Goal: Task Accomplishment & Management: Use online tool/utility

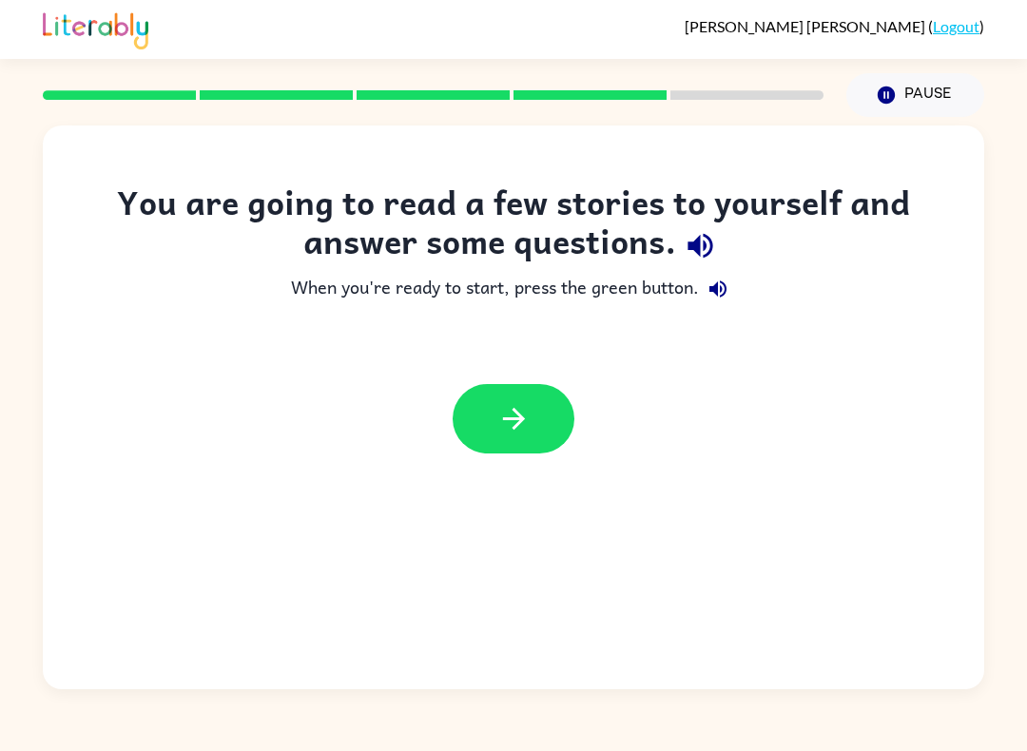
click at [703, 240] on icon "button" at bounding box center [700, 245] width 33 height 33
click at [725, 290] on icon "button" at bounding box center [717, 288] width 17 height 17
click at [487, 437] on button "button" at bounding box center [514, 418] width 122 height 69
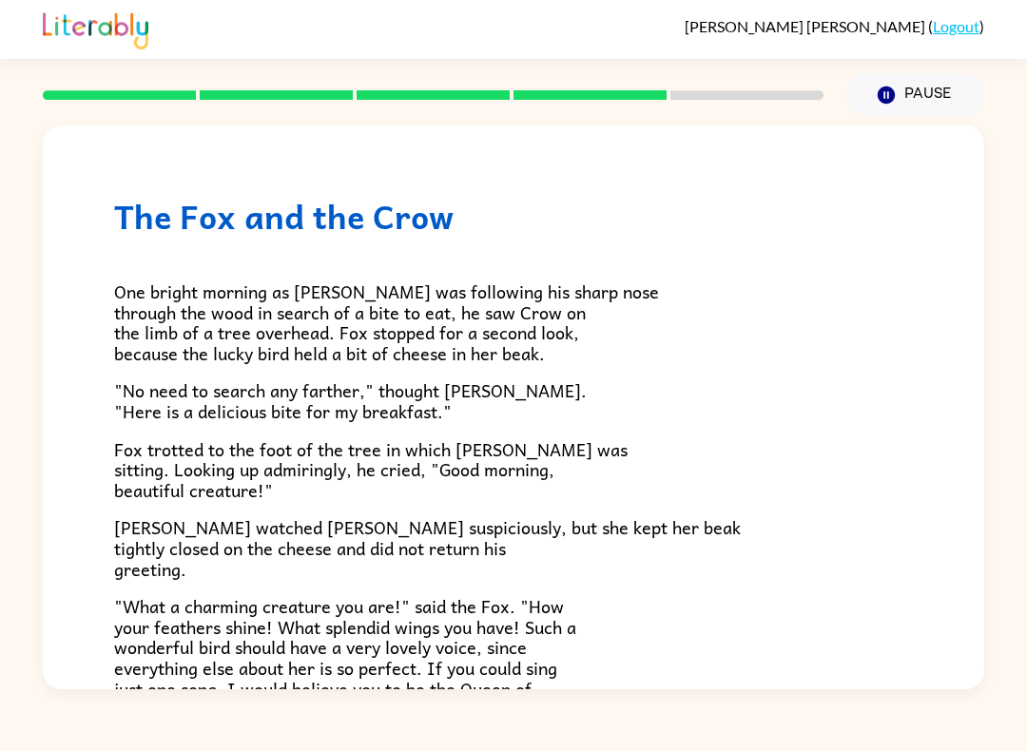
click at [636, 80] on div at bounding box center [432, 95] width 803 height 67
click at [635, 80] on div at bounding box center [432, 95] width 803 height 67
click at [0, 745] on div "[PERSON_NAME] ( Logout ) Pause Pause The Fox and the Crow One bright morning as…" at bounding box center [513, 375] width 1027 height 751
click at [4, 283] on div "The Fox and the Crow One bright morning as [PERSON_NAME] was following his shar…" at bounding box center [513, 403] width 1027 height 572
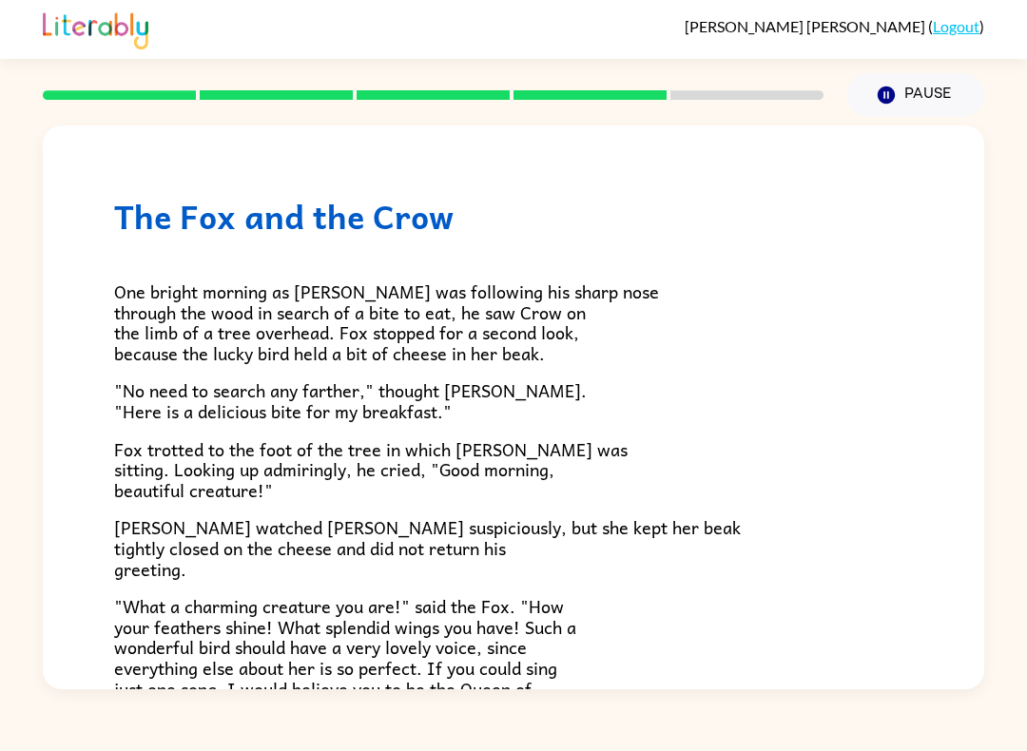
scroll to position [0, 0]
click at [0, 335] on div "The Fox and the Crow One bright morning as [PERSON_NAME] was following his shar…" at bounding box center [513, 403] width 1027 height 572
click at [907, 134] on div "The Fox and the Crow One bright morning as [PERSON_NAME] was following his shar…" at bounding box center [513, 534] width 941 height 819
click at [907, 133] on div "The Fox and the Crow One bright morning as [PERSON_NAME] was following his shar…" at bounding box center [513, 534] width 941 height 819
click at [916, 96] on button "Pause Pause" at bounding box center [915, 95] width 138 height 44
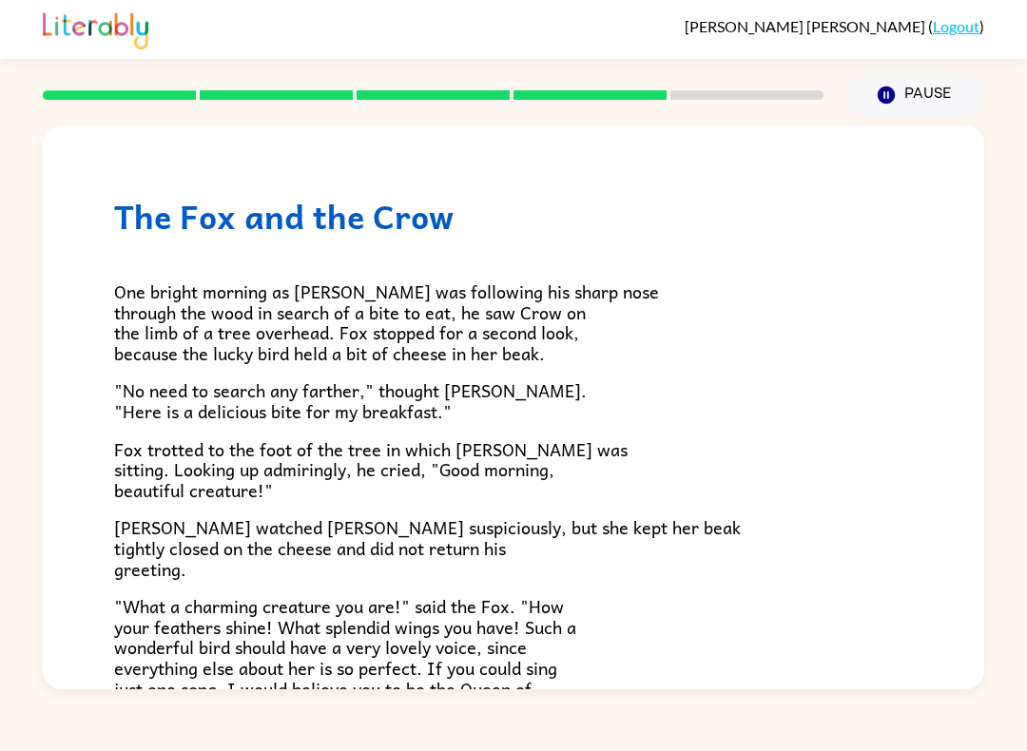
click at [781, 306] on p "One bright morning as [PERSON_NAME] was following his sharp nose through the wo…" at bounding box center [513, 322] width 799 height 82
click at [878, 106] on icon "Pause" at bounding box center [886, 95] width 21 height 21
click at [957, 592] on div "The Fox and the Crow One bright morning as [PERSON_NAME] was following his shar…" at bounding box center [513, 534] width 941 height 819
click at [916, 623] on div "The Fox and the Crow One bright morning as [PERSON_NAME] was following his shar…" at bounding box center [513, 534] width 941 height 819
click at [153, 567] on span "[PERSON_NAME] watched [PERSON_NAME] suspiciously, but she kept her beak tightly…" at bounding box center [427, 547] width 627 height 68
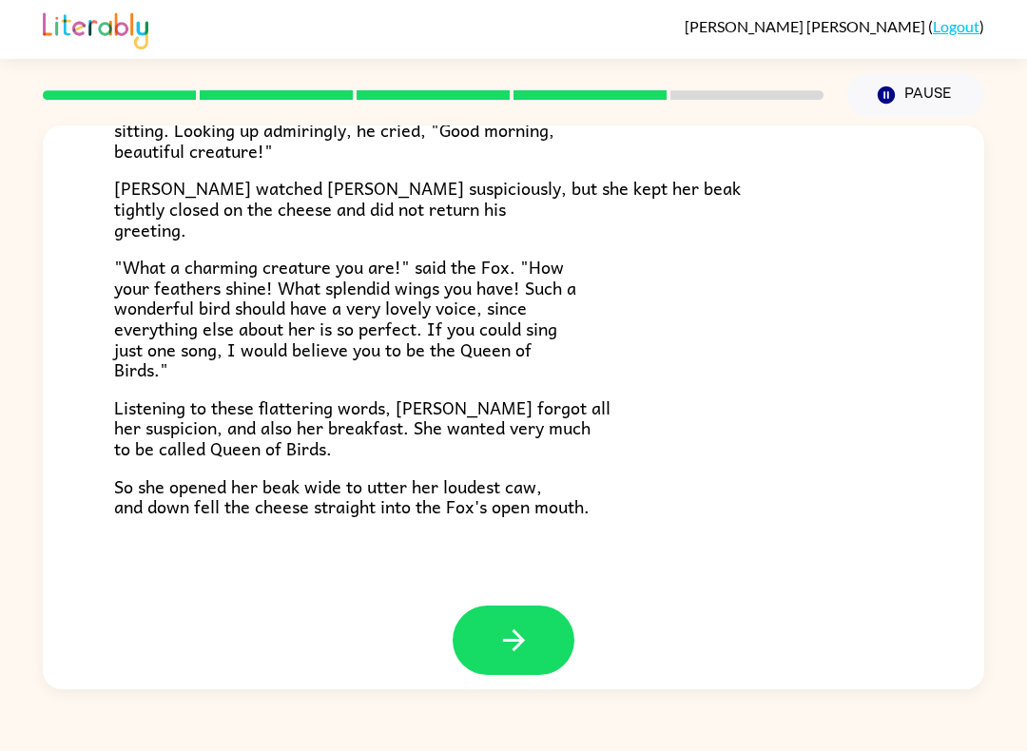
scroll to position [339, 0]
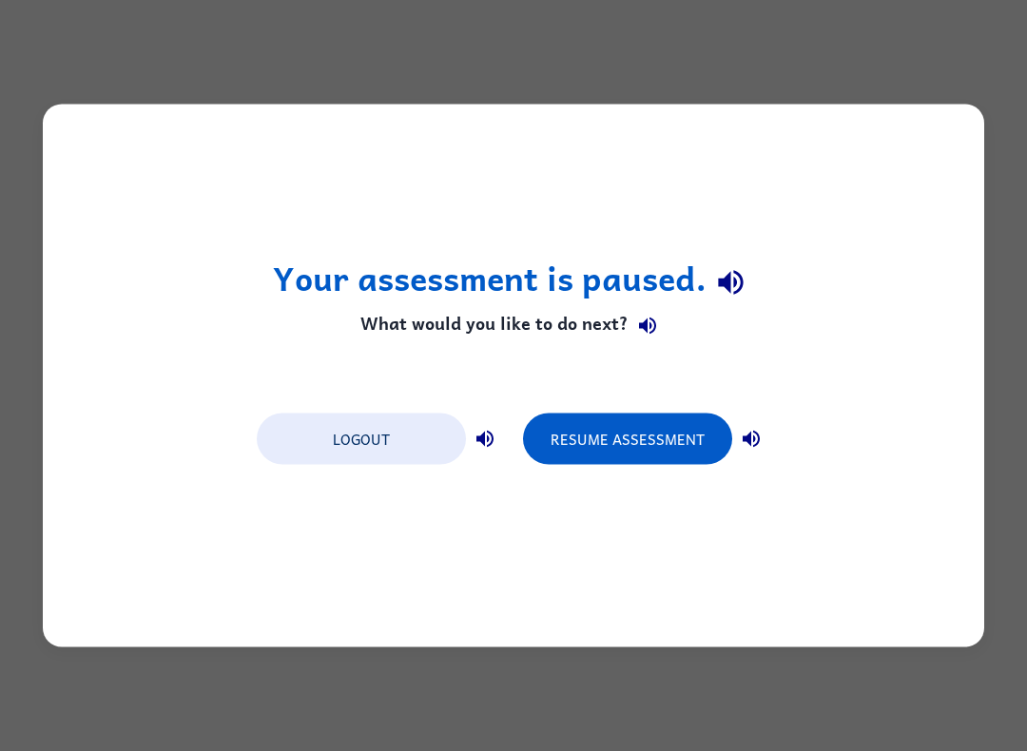
click at [661, 399] on div "Your assessment is paused. What would you like to do next? Logout Resume Assess…" at bounding box center [513, 376] width 941 height 543
click at [623, 428] on button "Resume Assessment" at bounding box center [627, 439] width 209 height 51
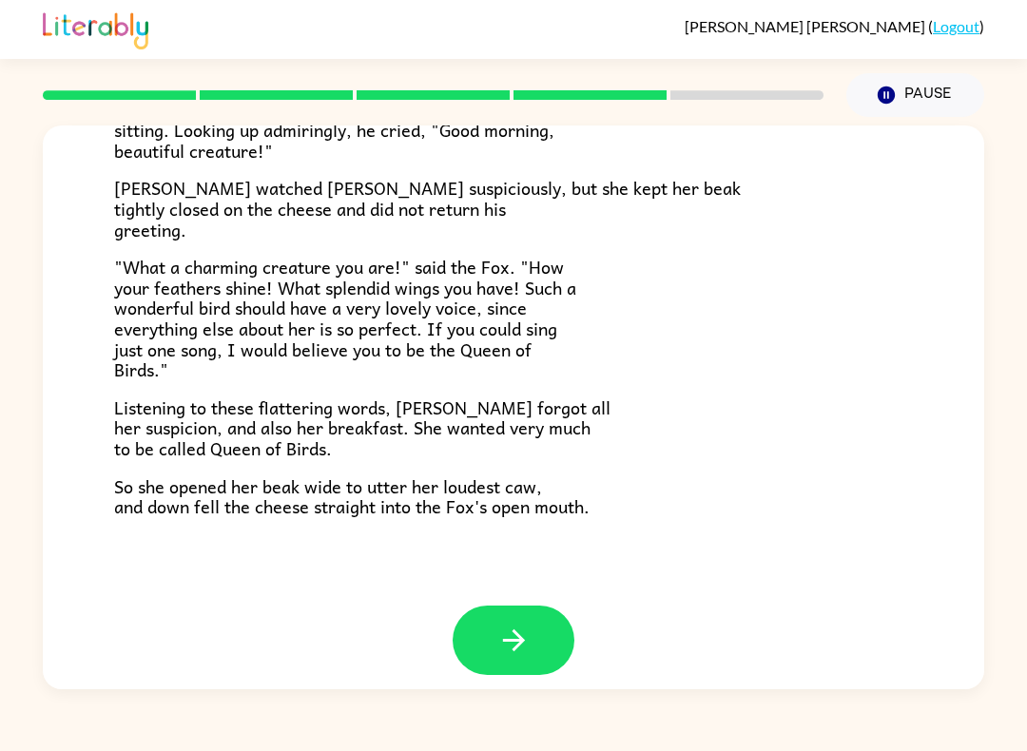
click at [627, 745] on div "[PERSON_NAME] ( Logout ) Pause Pause The Fox and the Crow One bright morning as…" at bounding box center [513, 375] width 1027 height 751
click at [471, 630] on button "button" at bounding box center [514, 640] width 122 height 69
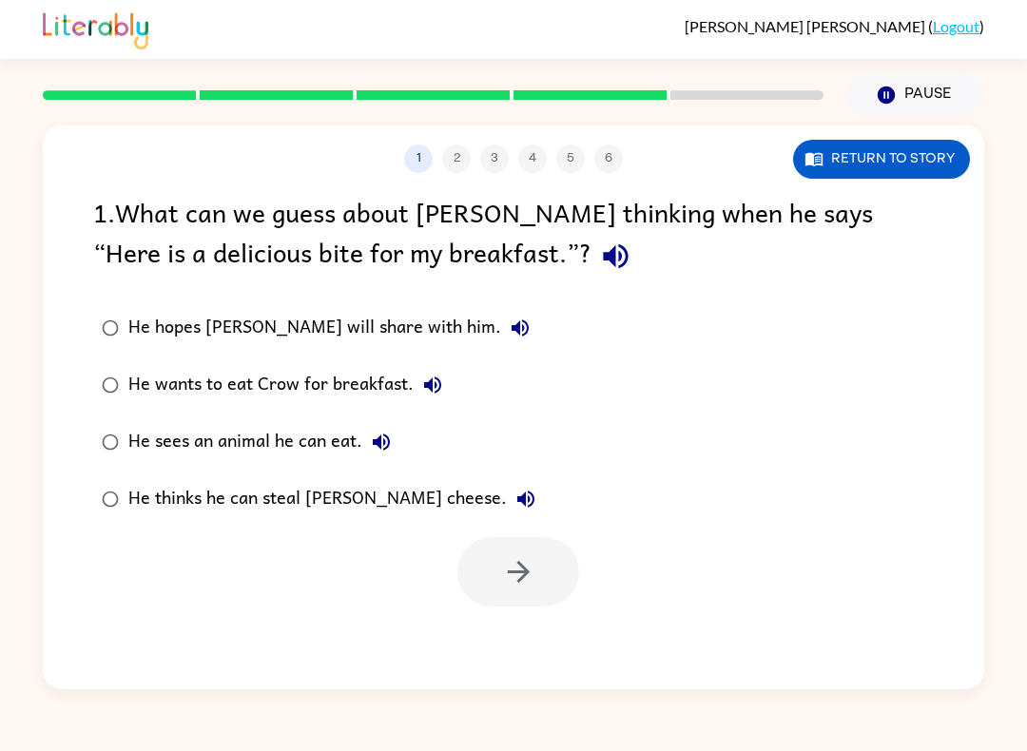
click at [127, 158] on div "1 2 3 4 5 6 Return to story 1 . What can we guess about [PERSON_NAME] thinking …" at bounding box center [513, 407] width 941 height 564
click at [137, 167] on div "1 2 3 4 5 6" at bounding box center [513, 159] width 941 height 29
click at [123, 612] on div "1 2 3 4 5 6 Return to story 1 . What can we guess about [PERSON_NAME] thinking …" at bounding box center [513, 407] width 941 height 564
click at [1024, 246] on div "1 2 3 4 5 6 Return to story 1 . What can we guess about [PERSON_NAME] thinking …" at bounding box center [513, 403] width 1027 height 572
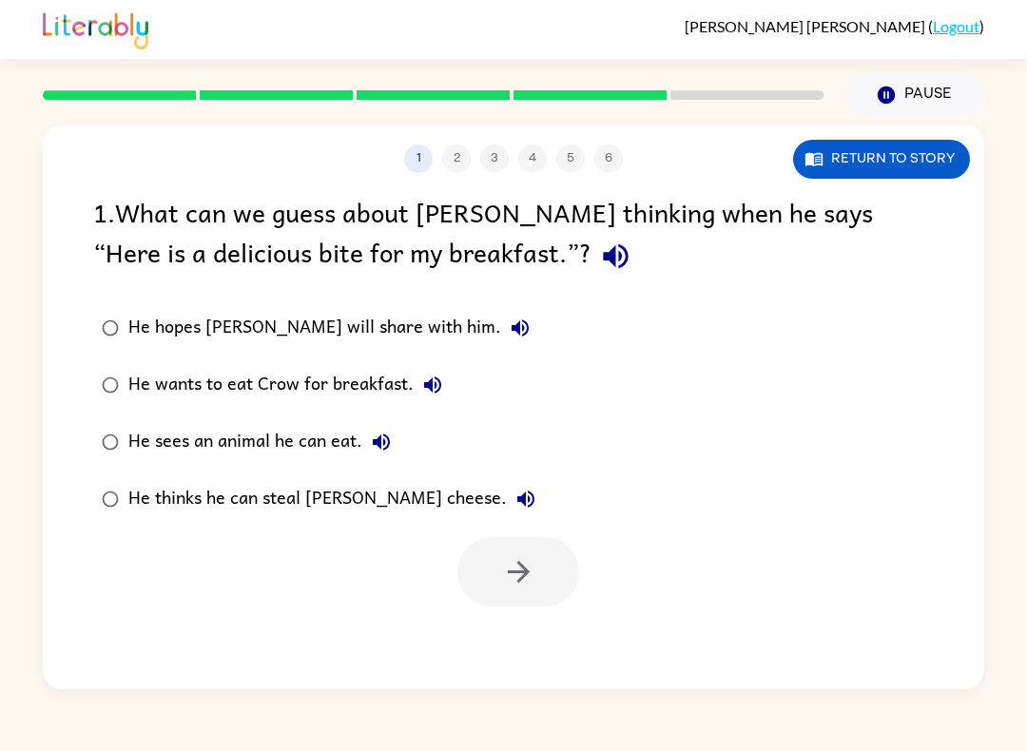
click at [892, 172] on button "Return to story" at bounding box center [881, 159] width 177 height 39
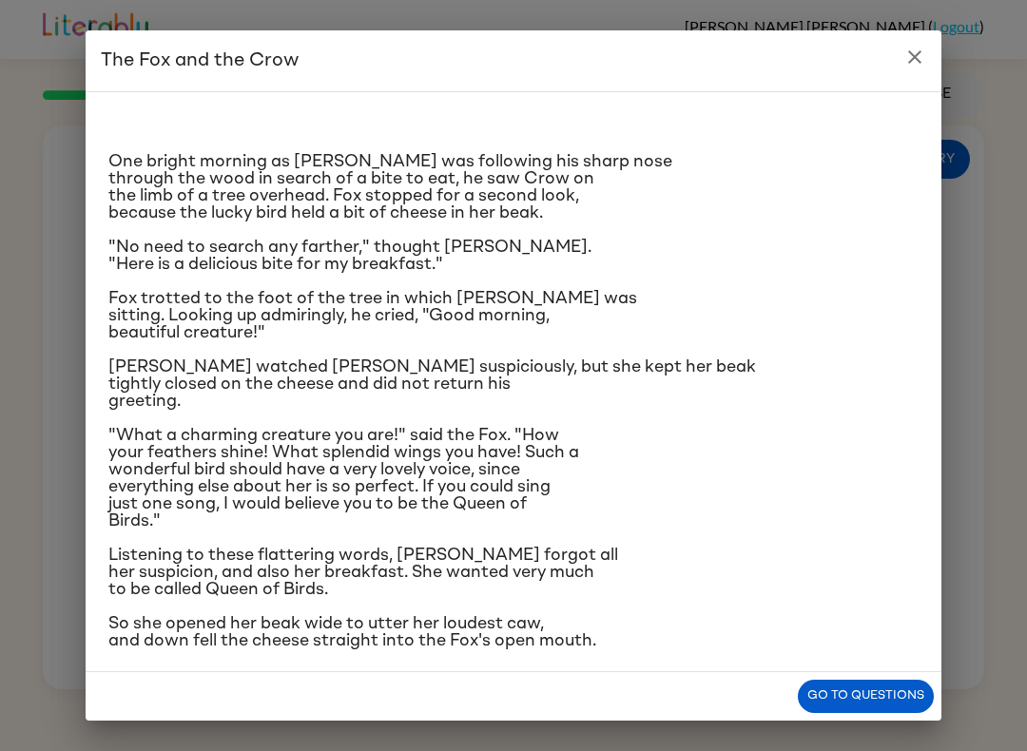
click at [1024, 70] on div "The Fox and the Crow One bright morning as [PERSON_NAME] was following his shar…" at bounding box center [513, 375] width 1027 height 751
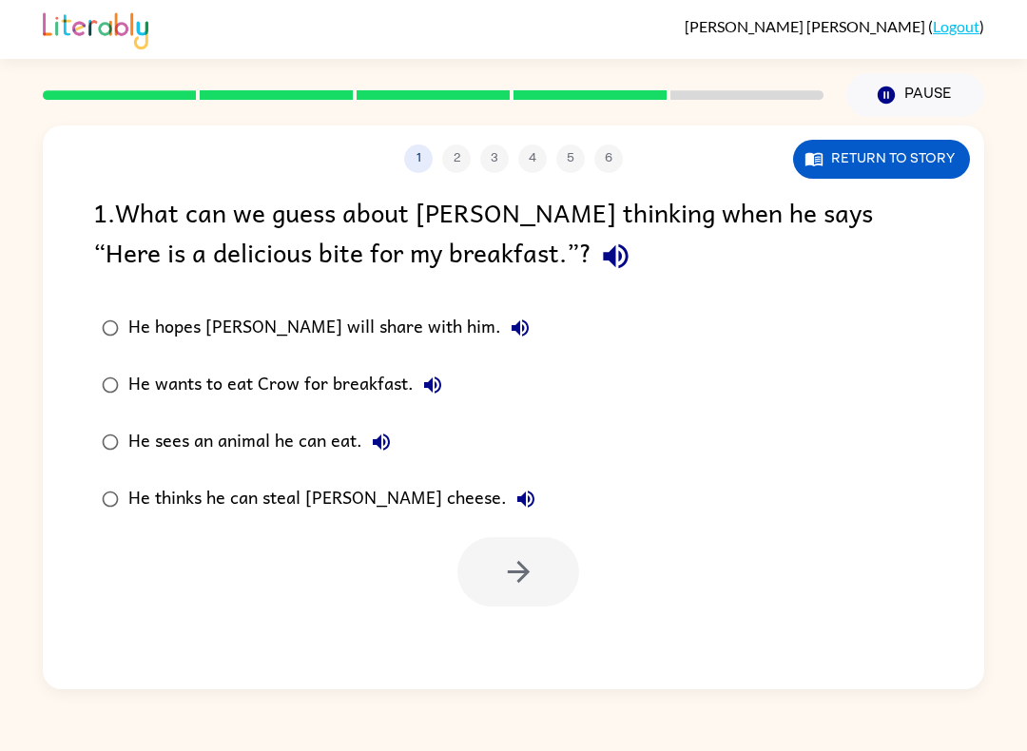
click at [905, 159] on button "Return to story" at bounding box center [881, 159] width 177 height 39
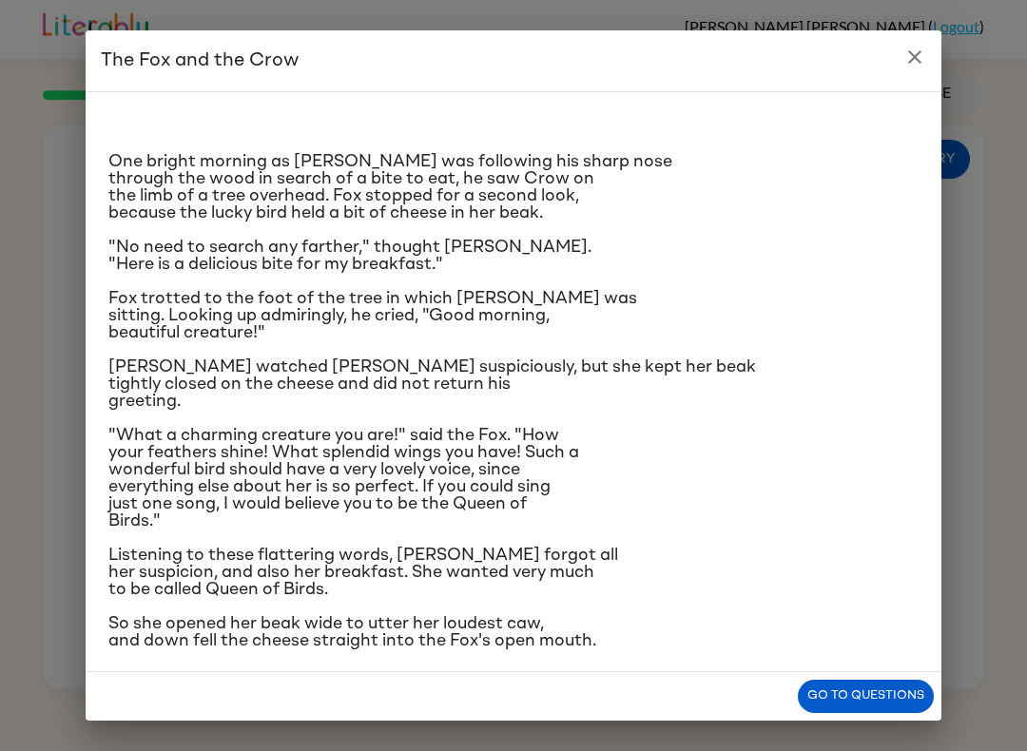
click at [921, 58] on icon "close" at bounding box center [914, 57] width 23 height 23
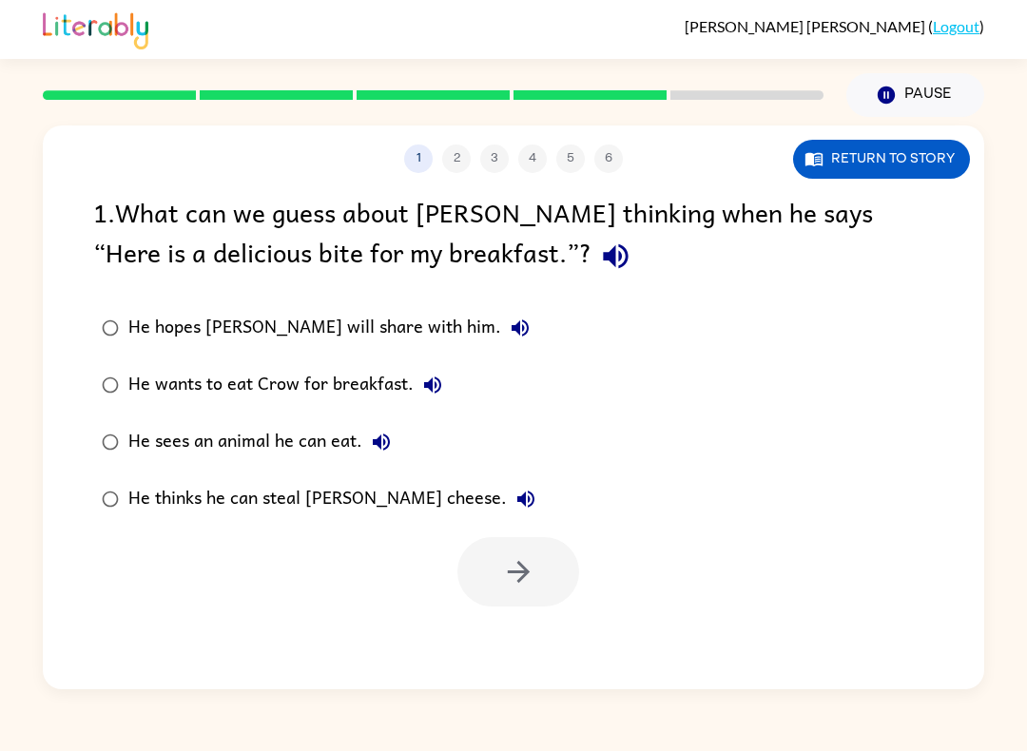
click at [965, 27] on link "Logout" at bounding box center [956, 26] width 47 height 18
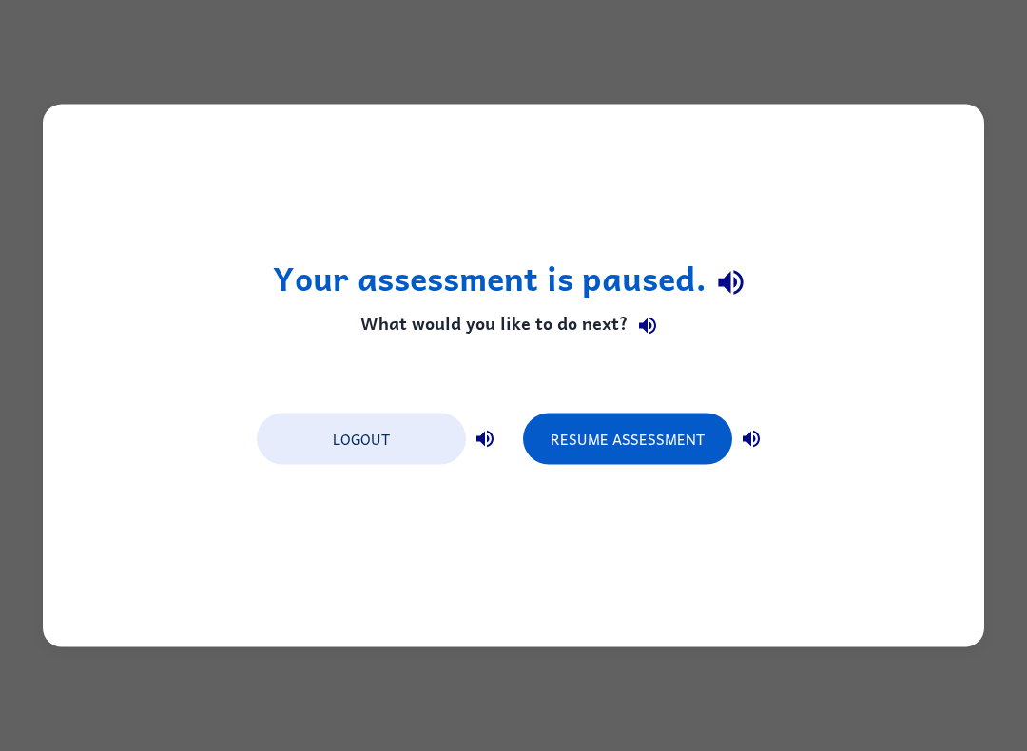
click at [414, 427] on button "Logout" at bounding box center [361, 439] width 209 height 51
